Goal: Find specific page/section: Find specific page/section

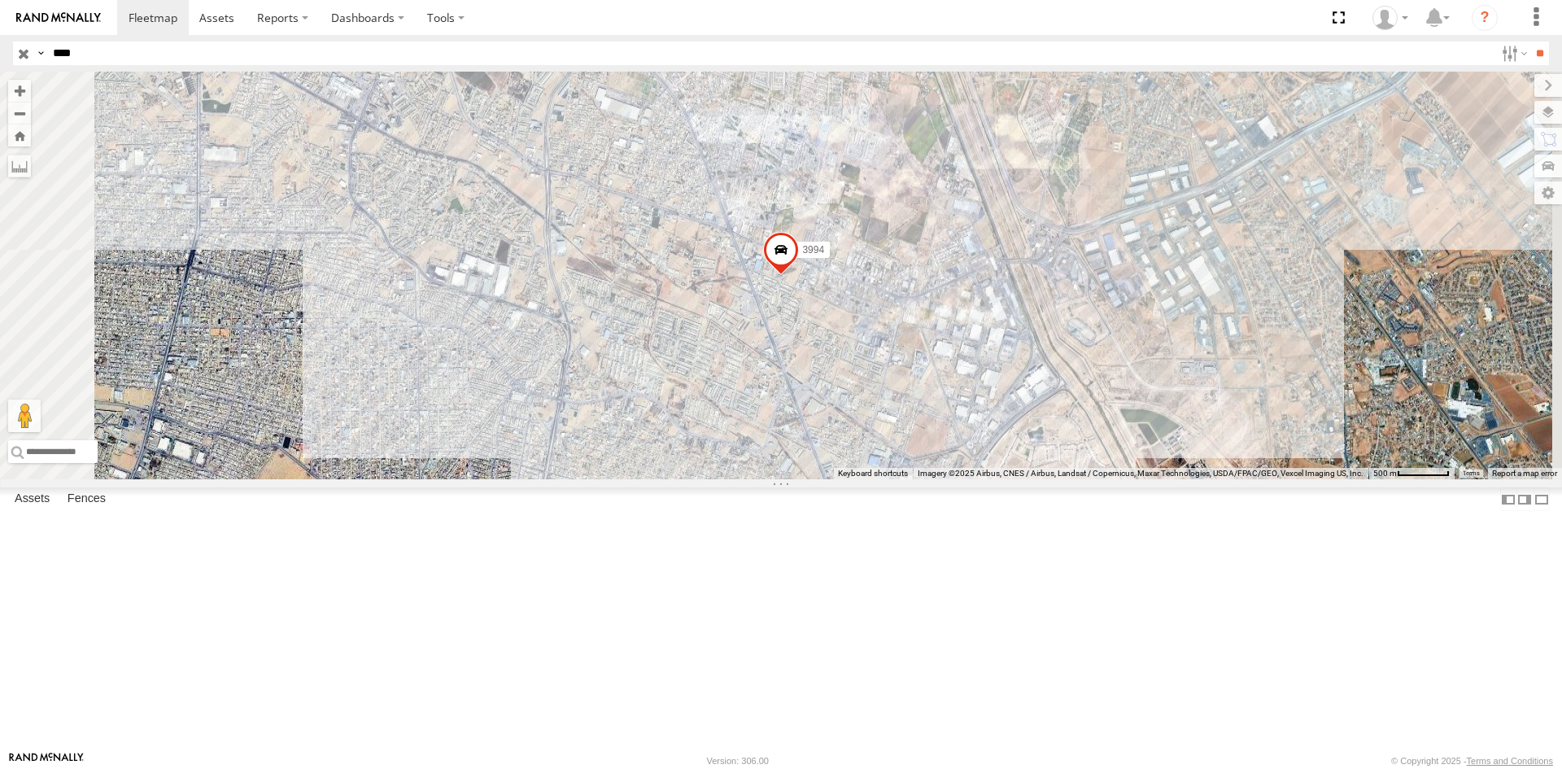
click at [108, 48] on input "****" at bounding box center [770, 53] width 1448 height 24
type input "*"
type input "***"
click at [1531, 41] on input "**" at bounding box center [1540, 53] width 19 height 24
